Goal: Transaction & Acquisition: Book appointment/travel/reservation

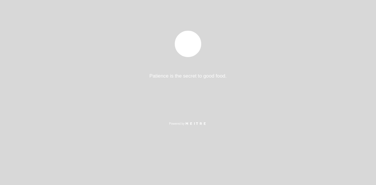
select select "es"
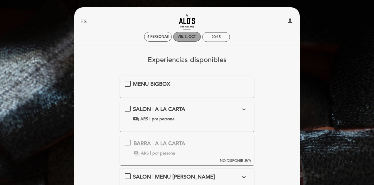
click at [183, 35] on div "vie. 3, oct." at bounding box center [187, 37] width 19 height 4
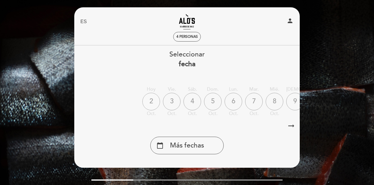
click at [153, 99] on div "2" at bounding box center [151, 102] width 18 height 18
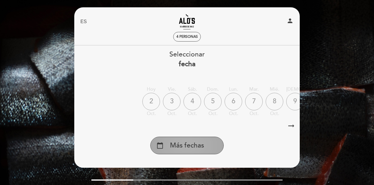
click at [183, 145] on span "Más fechas" at bounding box center [187, 146] width 34 height 10
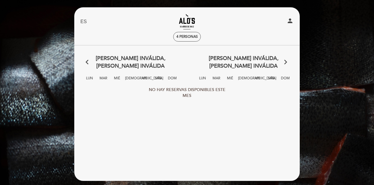
click at [129, 75] on span "[DEMOGRAPHIC_DATA]" at bounding box center [131, 80] width 12 height 11
